Goal: Transaction & Acquisition: Obtain resource

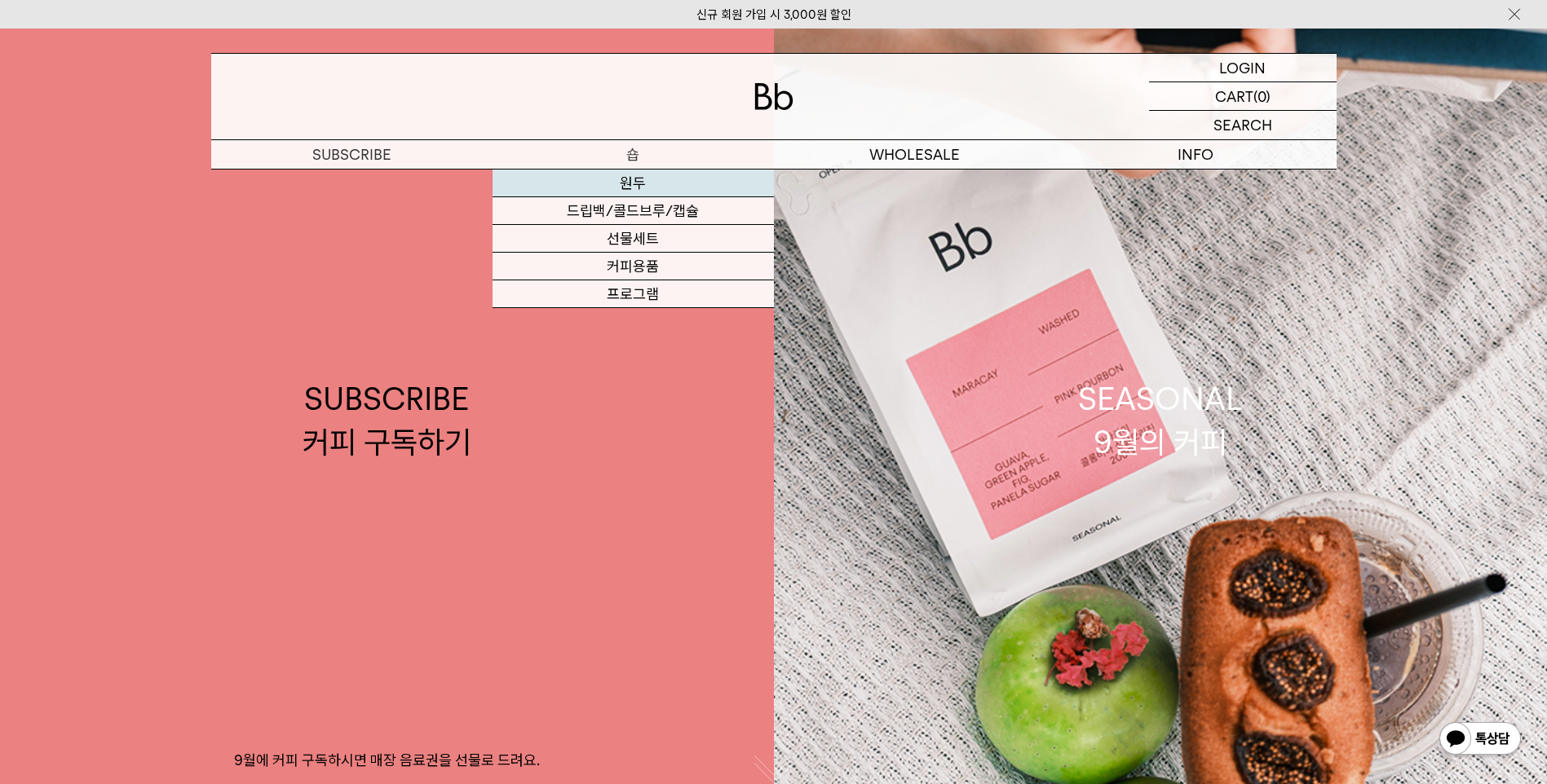
click at [630, 181] on link "원두" at bounding box center [632, 183] width 281 height 28
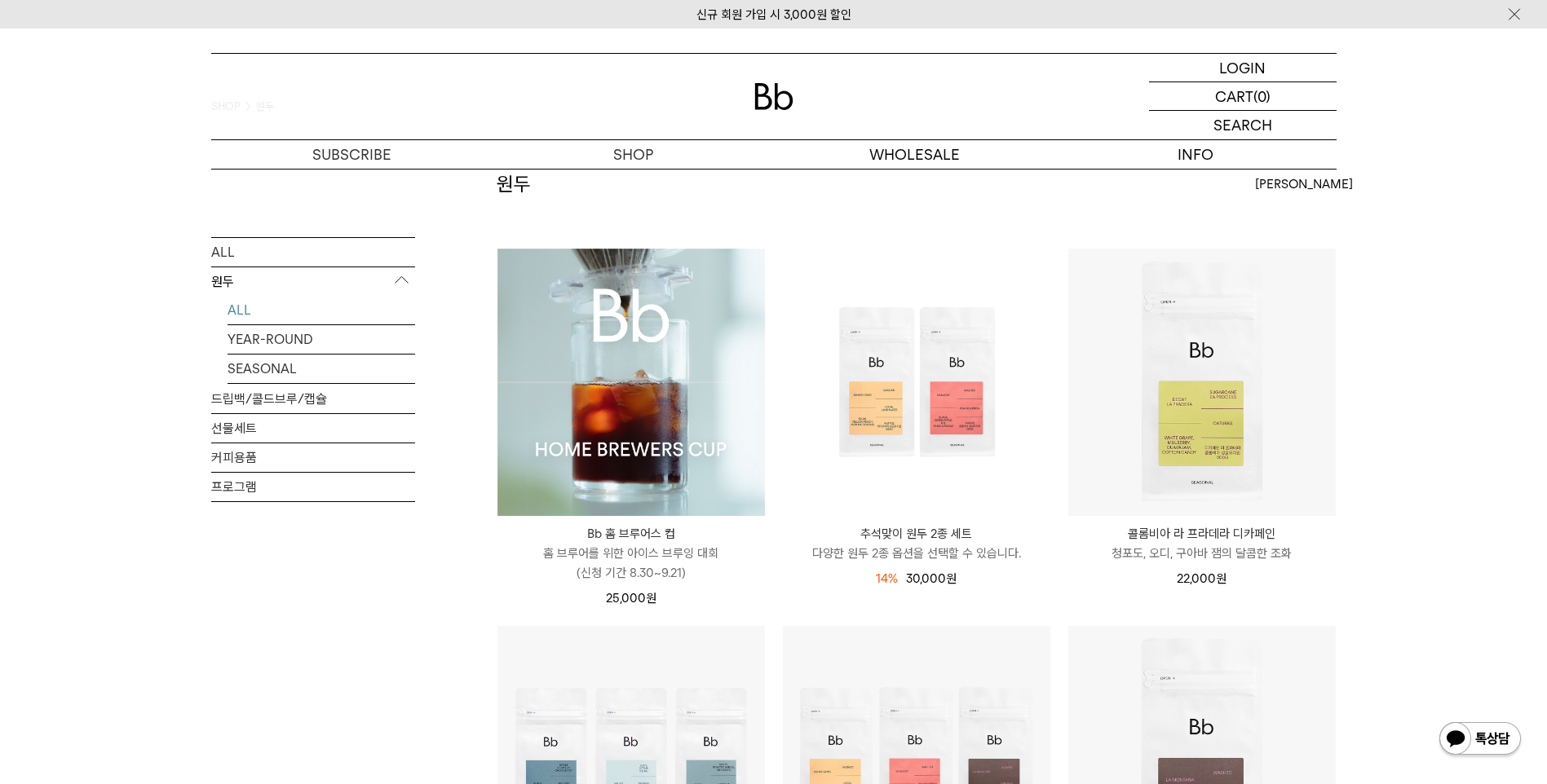
scroll to position [82, 0]
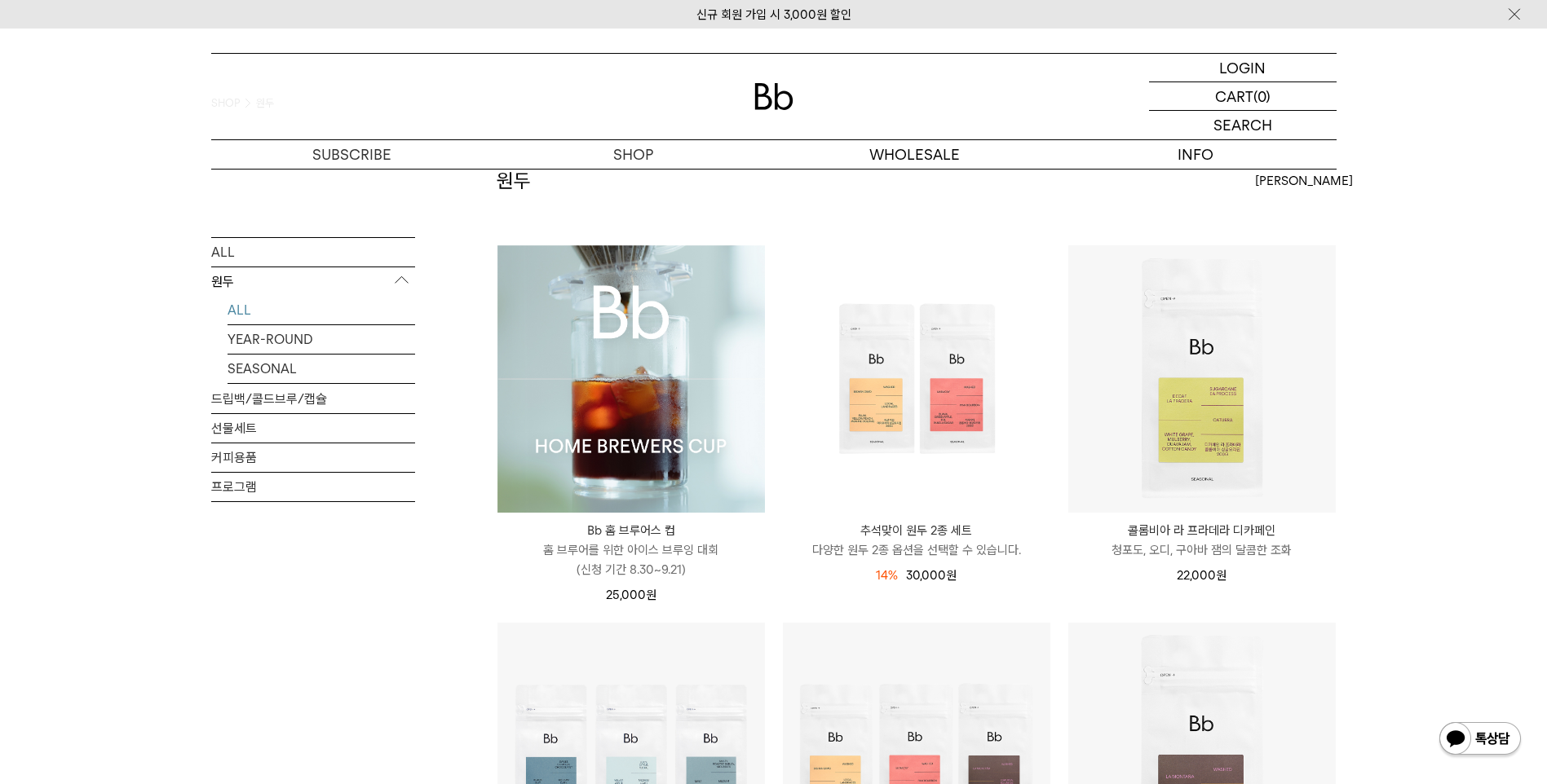
click at [310, 306] on link "ALL" at bounding box center [321, 310] width 188 height 29
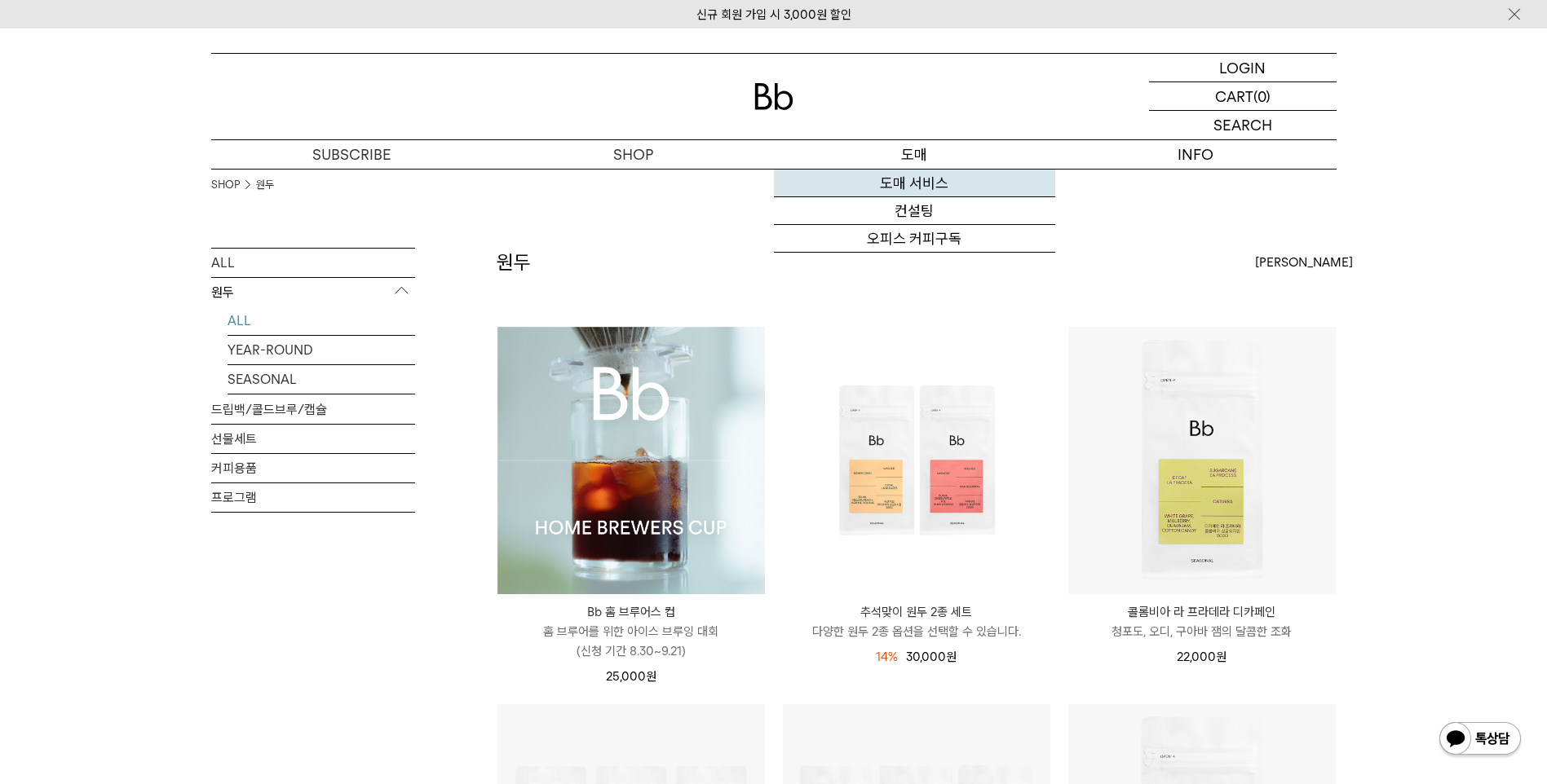
click at [929, 175] on link "도매 서비스" at bounding box center [914, 183] width 281 height 28
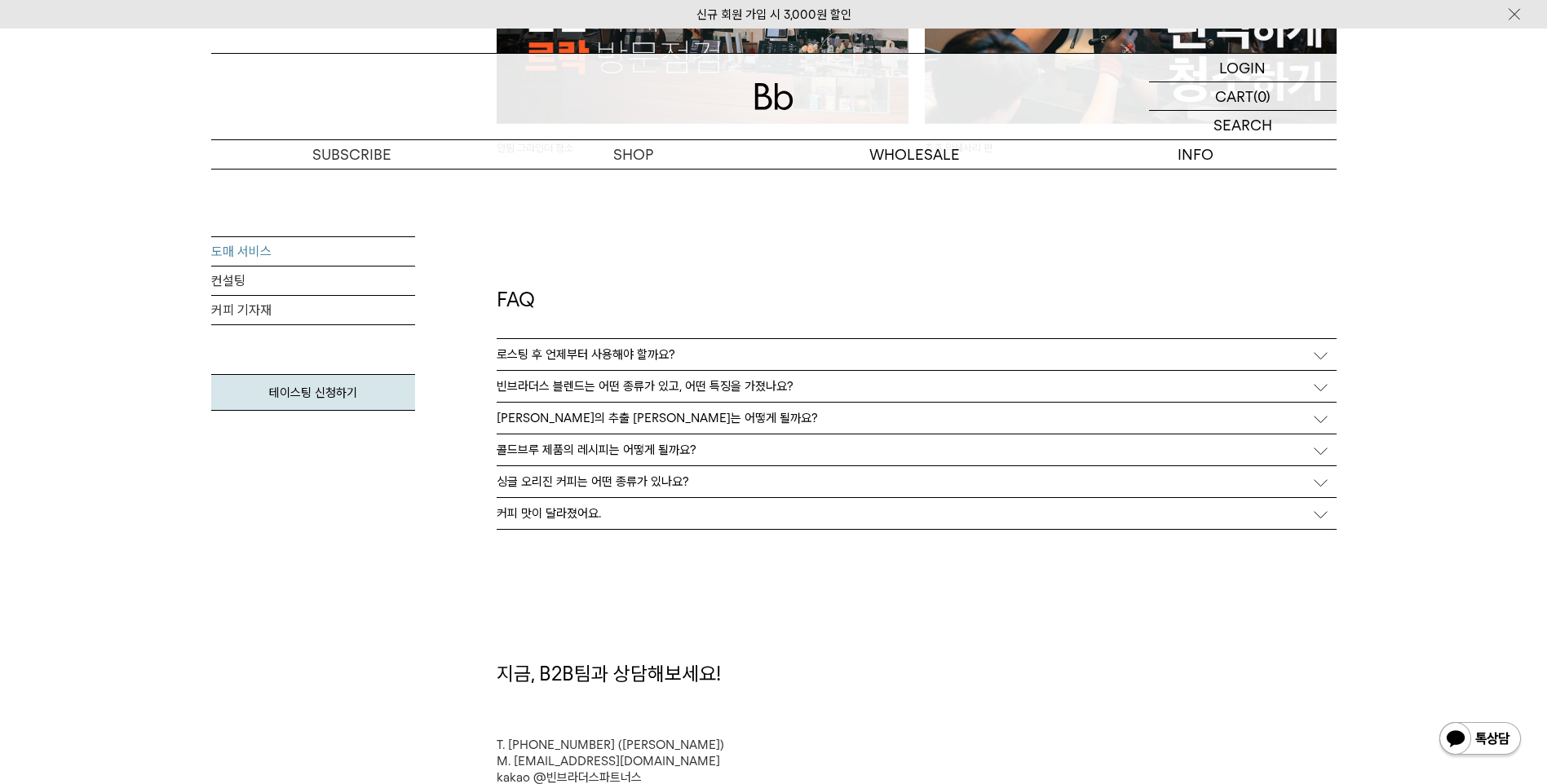
scroll to position [4074, 0]
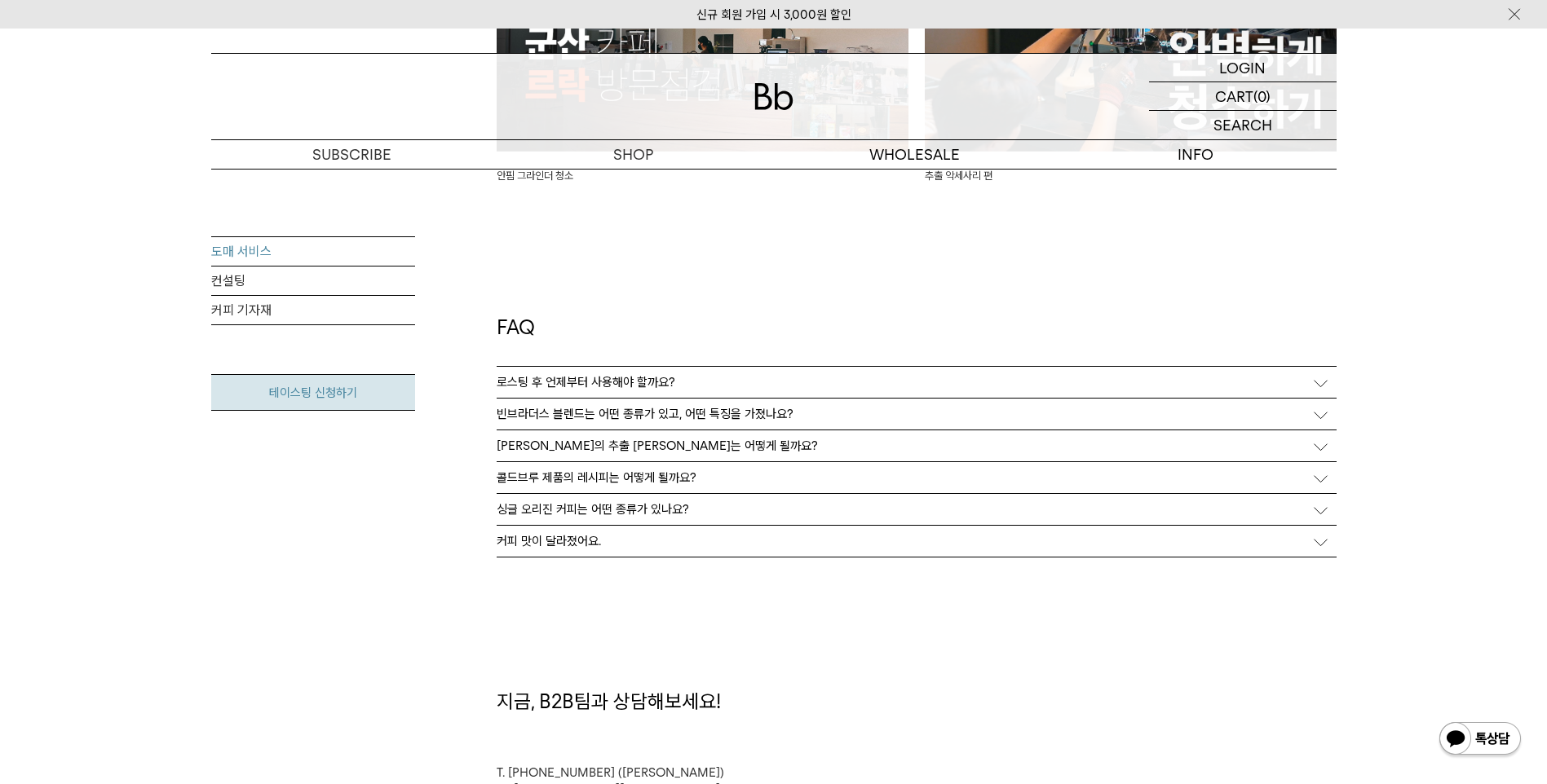
click at [325, 400] on link "테이스팅 신청하기" at bounding box center [313, 392] width 204 height 37
